Goal: Communication & Community: Answer question/provide support

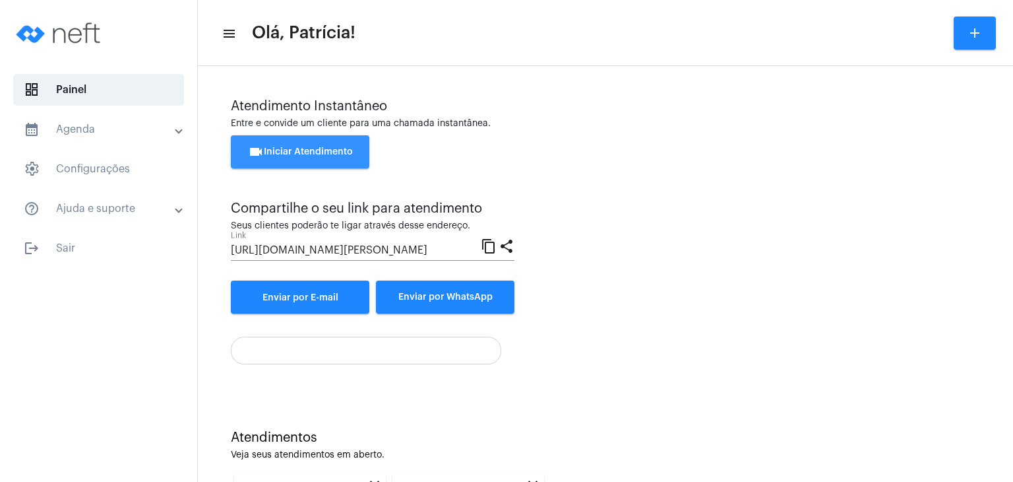
click at [325, 160] on button "videocam Iniciar Atendimento" at bounding box center [300, 151] width 139 height 33
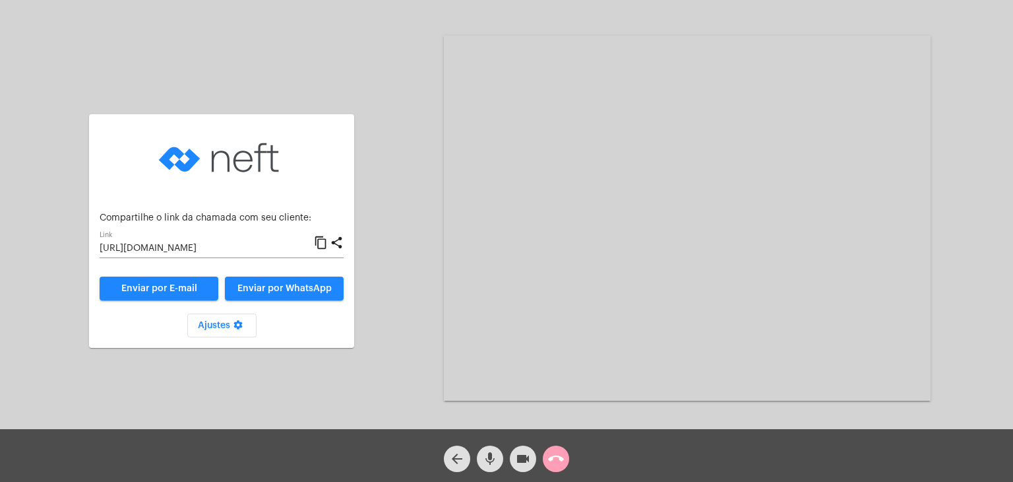
click at [554, 457] on mat-icon "call_end" at bounding box center [556, 459] width 16 height 16
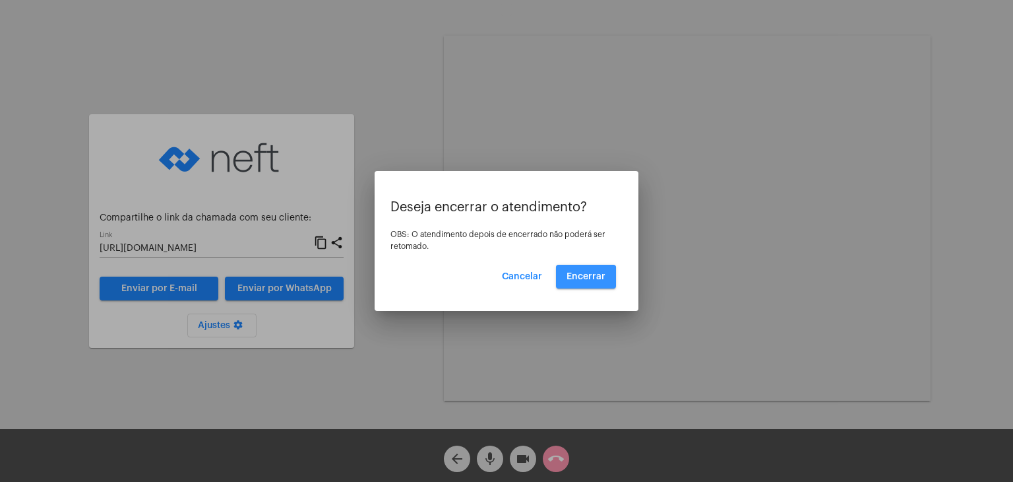
click at [577, 280] on button "Encerrar" at bounding box center [586, 277] width 60 height 24
